Goal: Find contact information: Find contact information

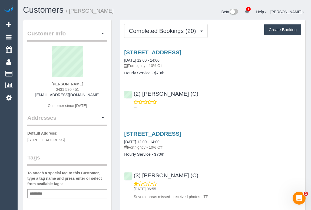
drag, startPoint x: 46, startPoint y: 96, endPoint x: 105, endPoint y: 96, distance: 58.8
click at [105, 96] on div "[PERSON_NAME] 0431 530 451 [EMAIL_ADDRESS][DOMAIN_NAME] Customer since [DATE]" at bounding box center [67, 80] width 80 height 68
copy link "[EMAIL_ADDRESS][DOMAIN_NAME]"
